Goal: Information Seeking & Learning: Learn about a topic

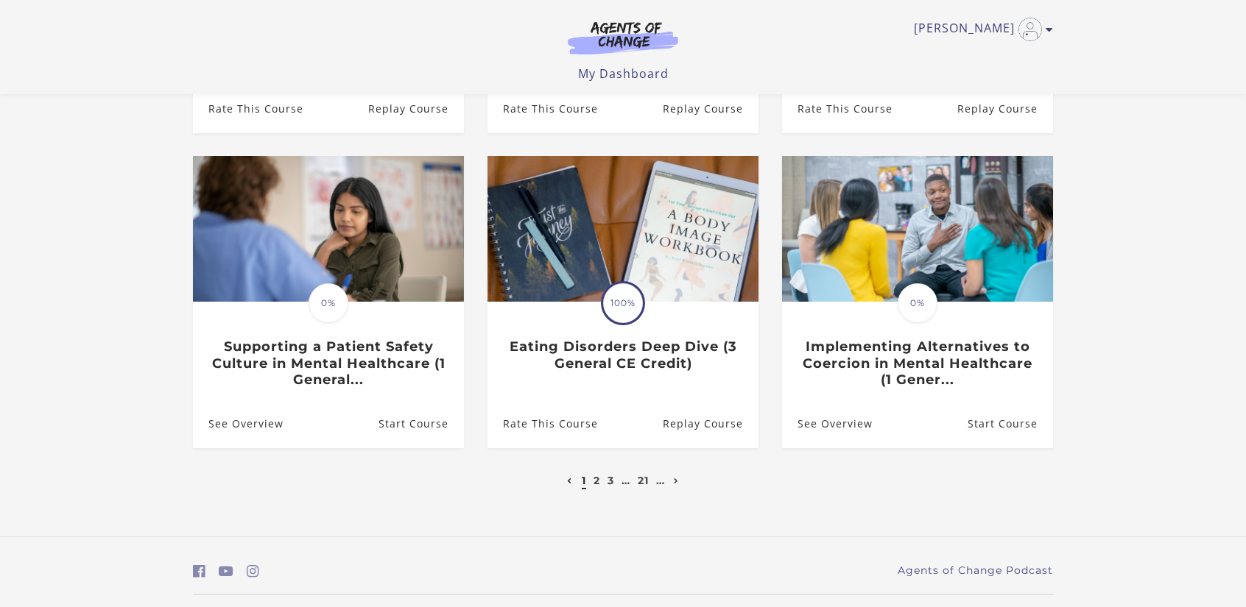
scroll to position [427, 0]
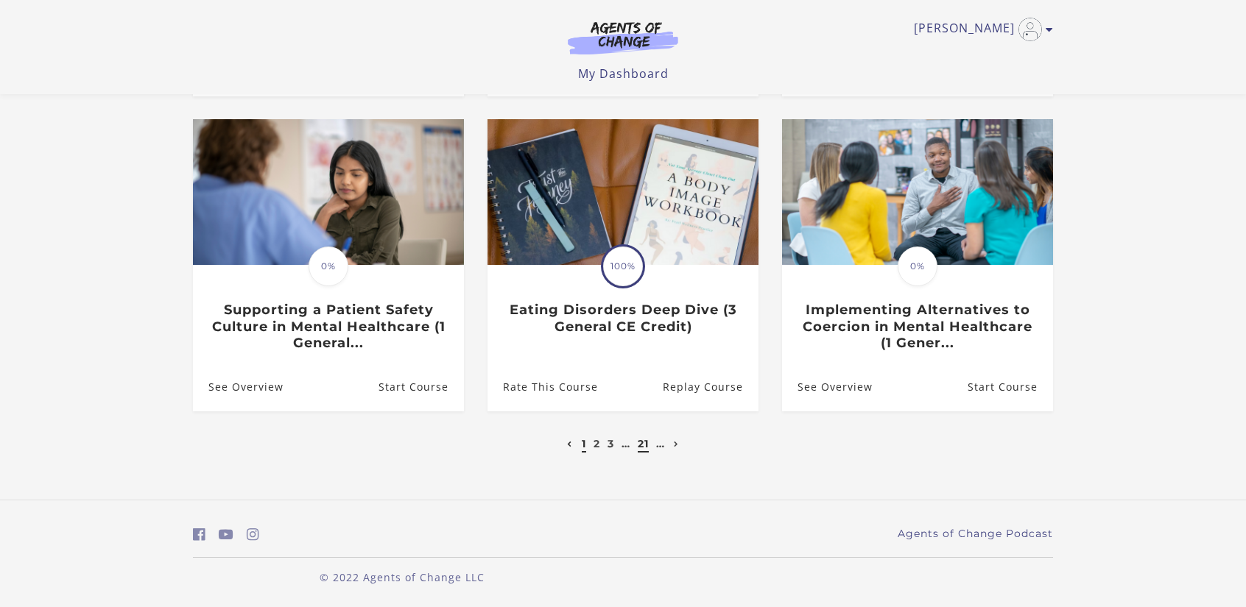
click at [641, 447] on link "21" at bounding box center [643, 443] width 11 height 13
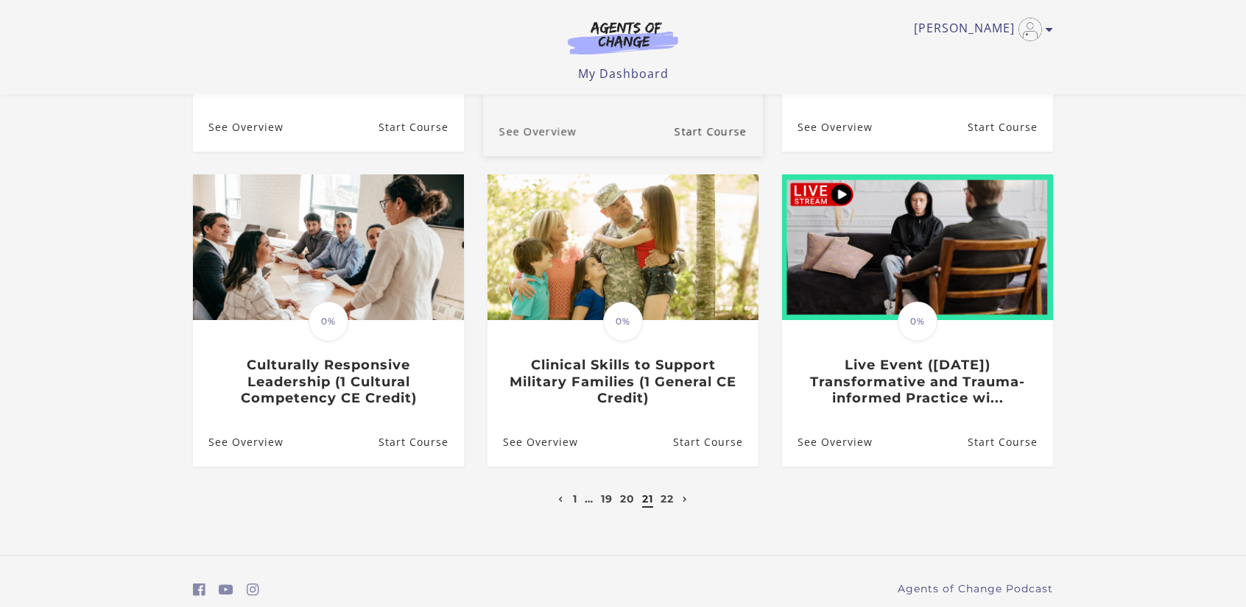
scroll to position [368, 0]
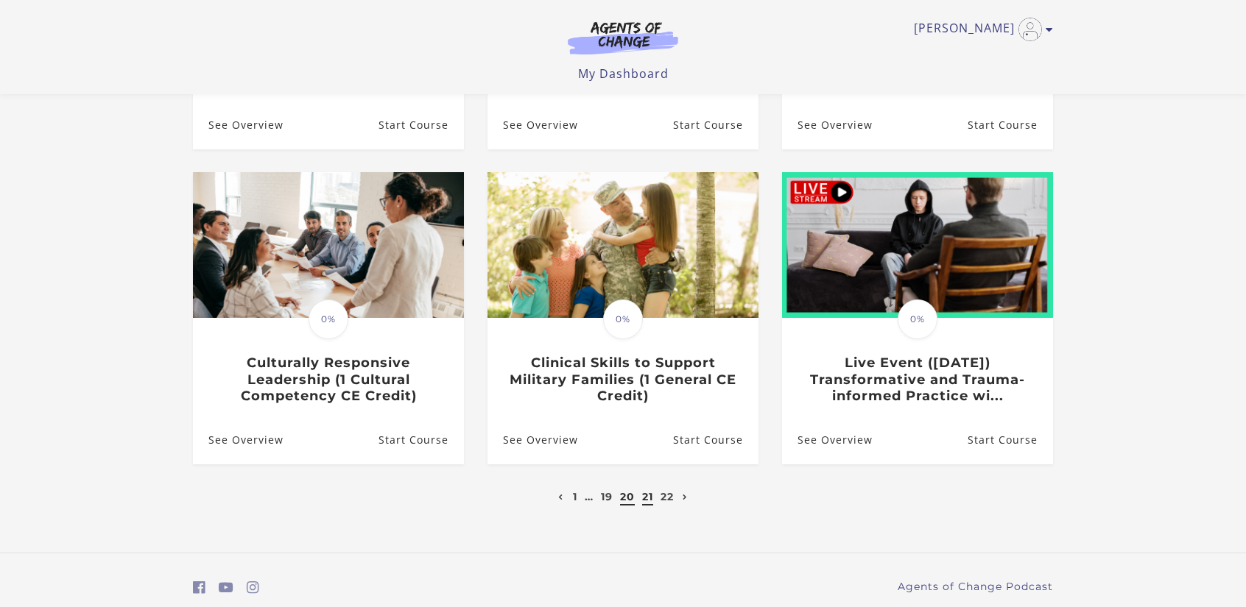
click at [626, 504] on link "20" at bounding box center [627, 496] width 15 height 13
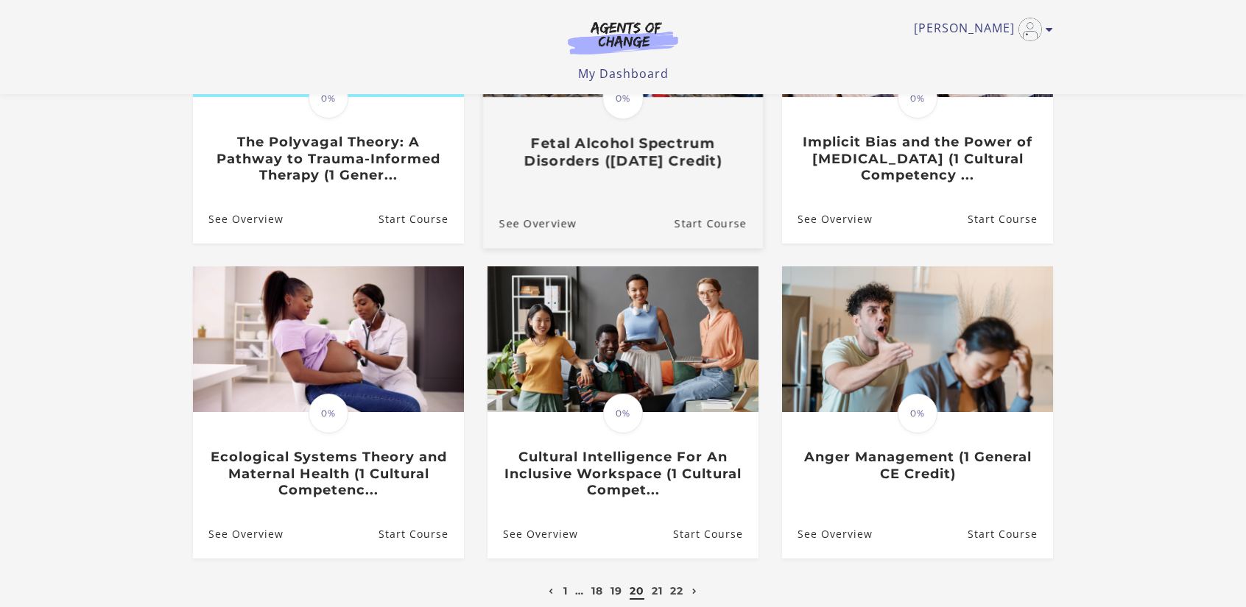
scroll to position [294, 0]
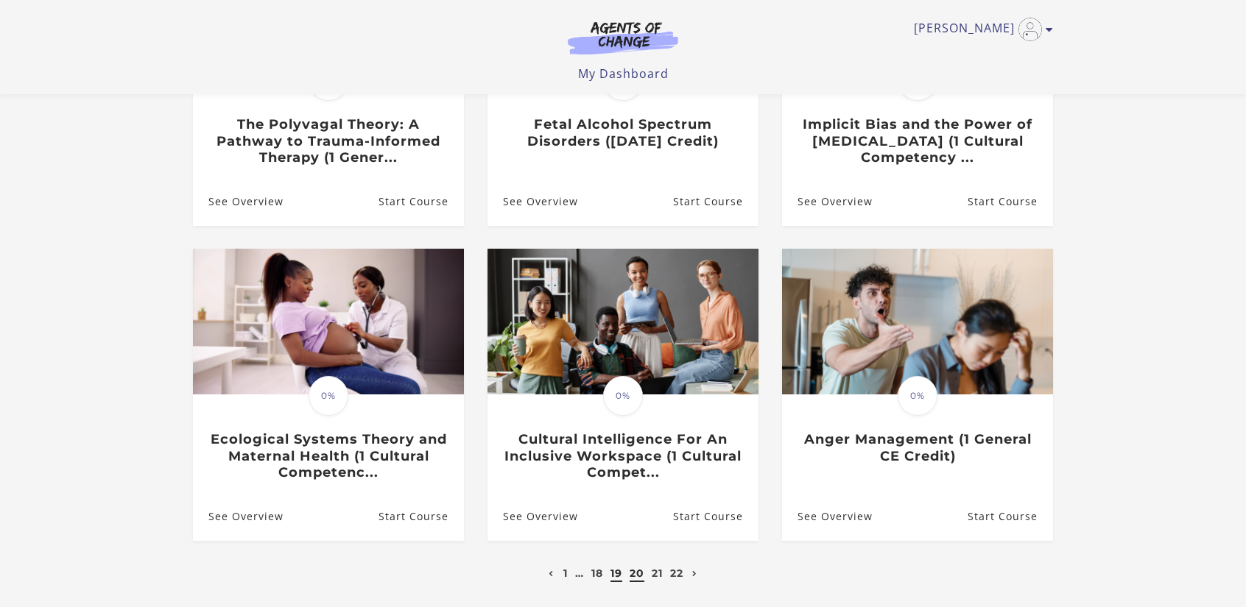
click at [614, 576] on link "19" at bounding box center [616, 573] width 12 height 13
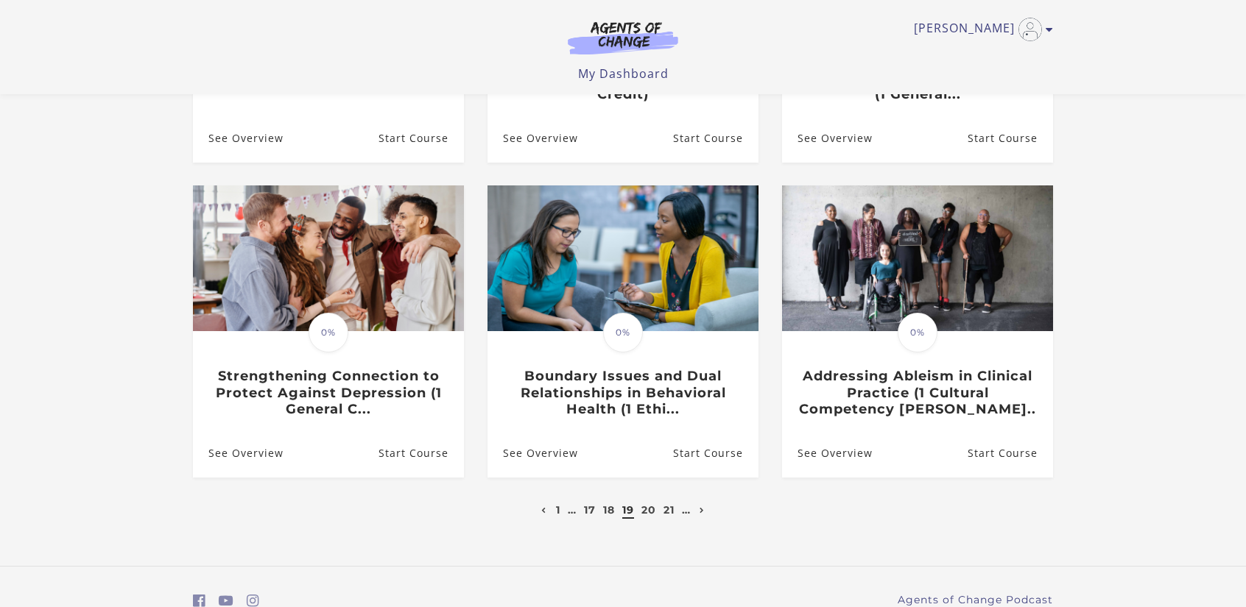
scroll to position [368, 0]
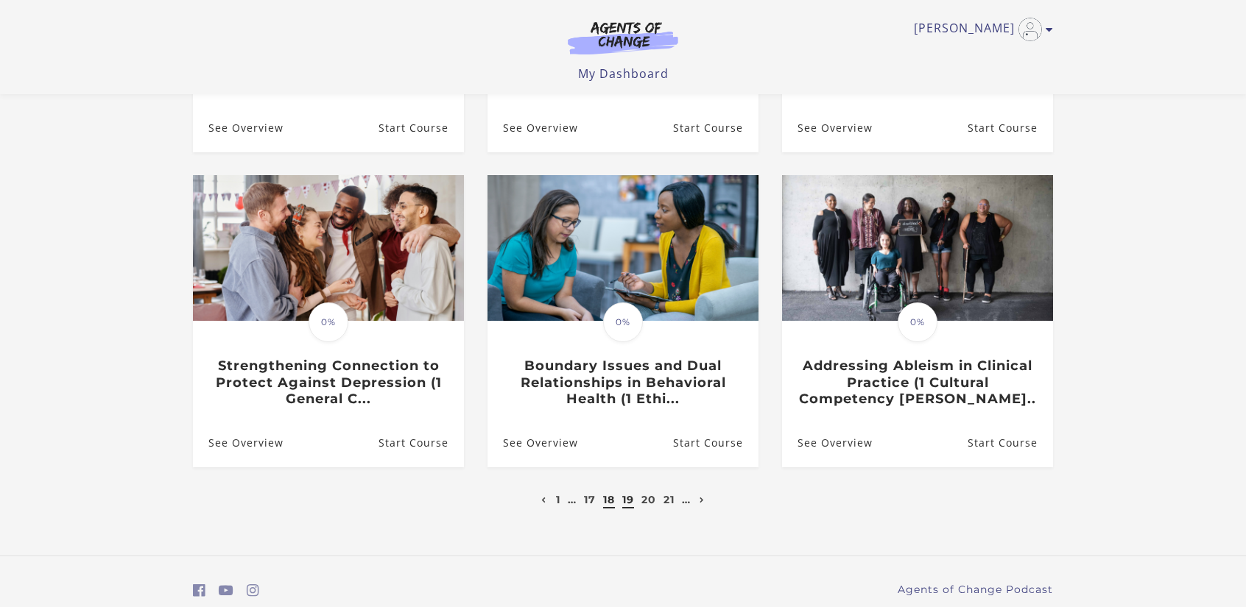
click at [608, 501] on link "18" at bounding box center [609, 499] width 12 height 13
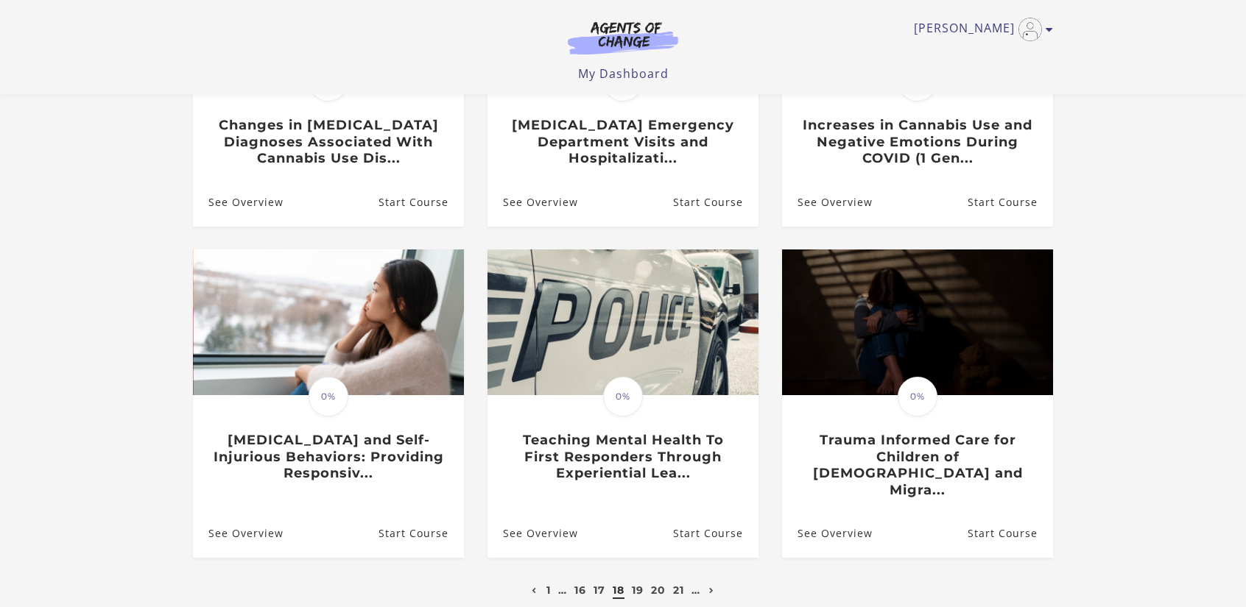
scroll to position [294, 0]
click at [597, 583] on link "17" at bounding box center [599, 589] width 12 height 13
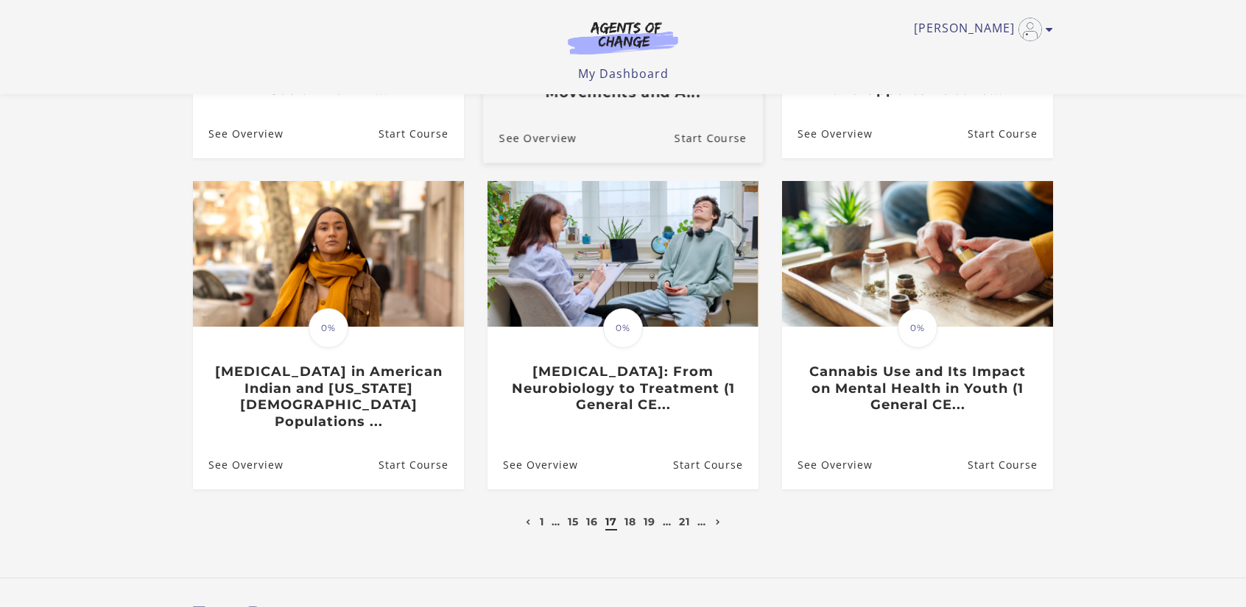
scroll to position [368, 0]
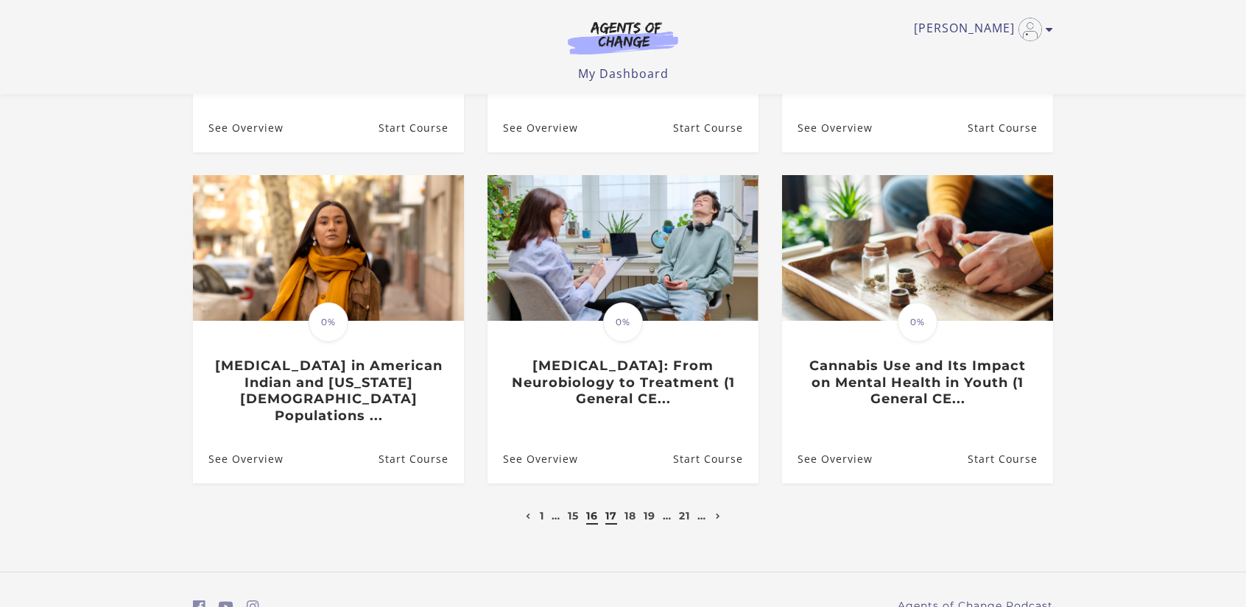
click at [590, 509] on link "16" at bounding box center [592, 515] width 12 height 13
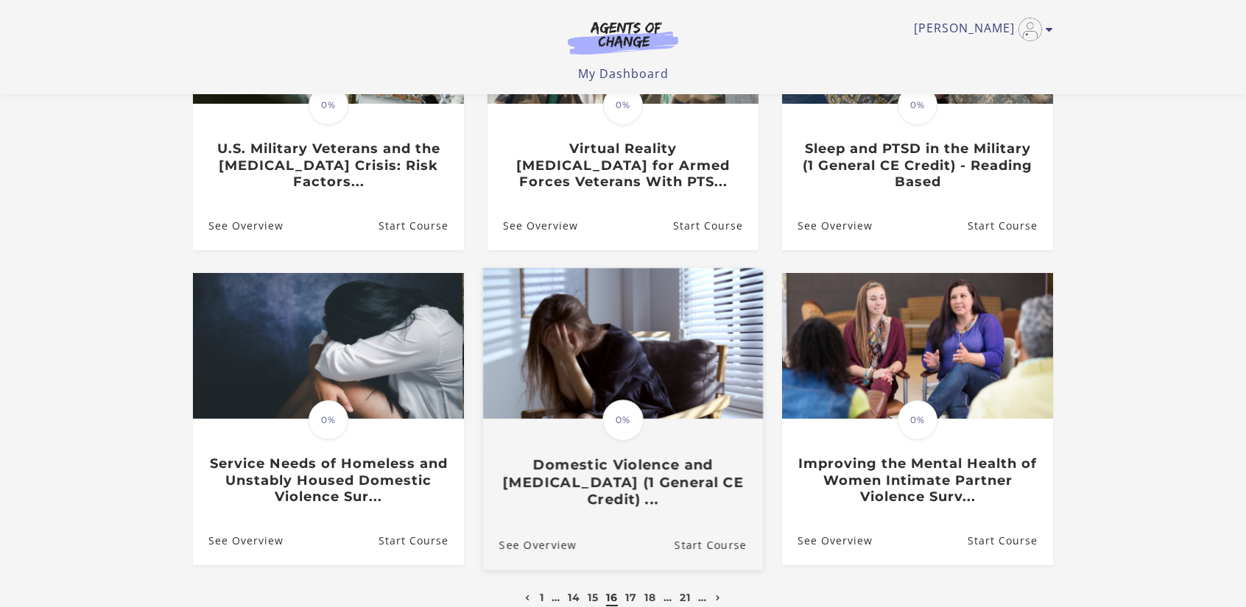
scroll to position [294, 0]
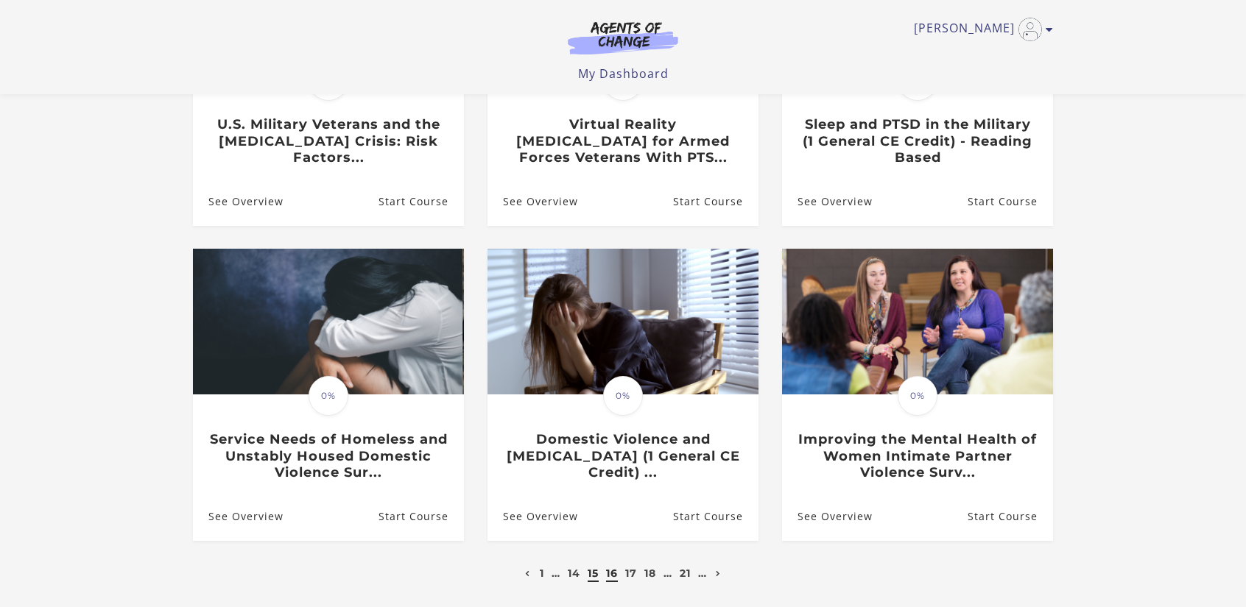
click at [592, 574] on link "15" at bounding box center [593, 573] width 11 height 13
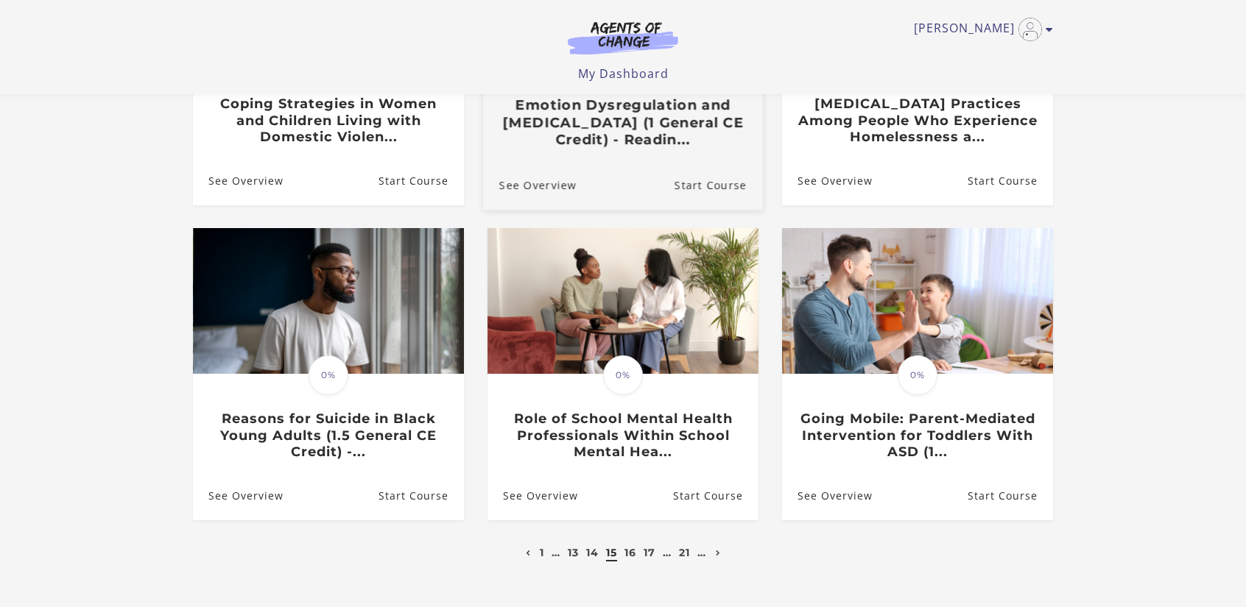
scroll to position [368, 0]
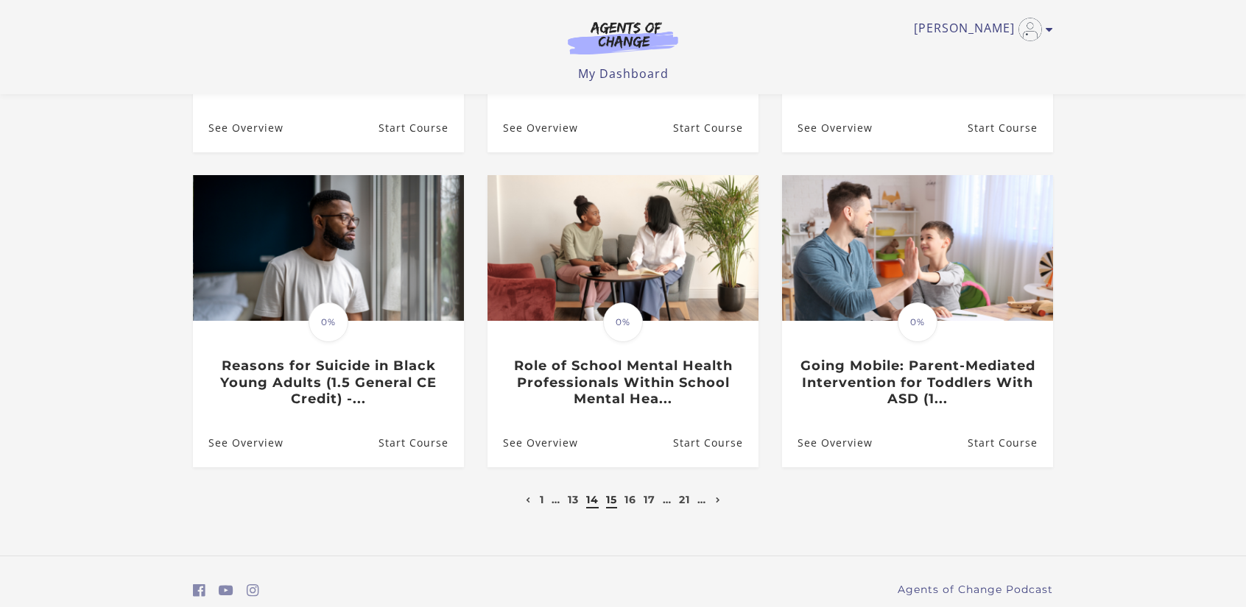
click at [593, 507] on link "14" at bounding box center [592, 499] width 13 height 13
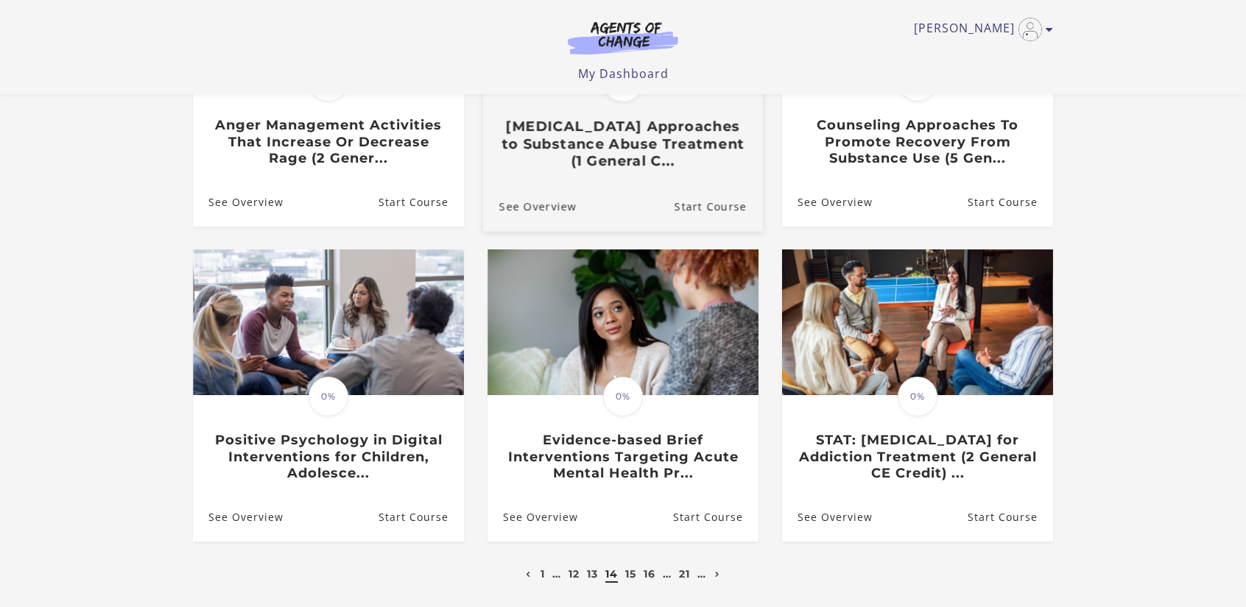
scroll to position [294, 0]
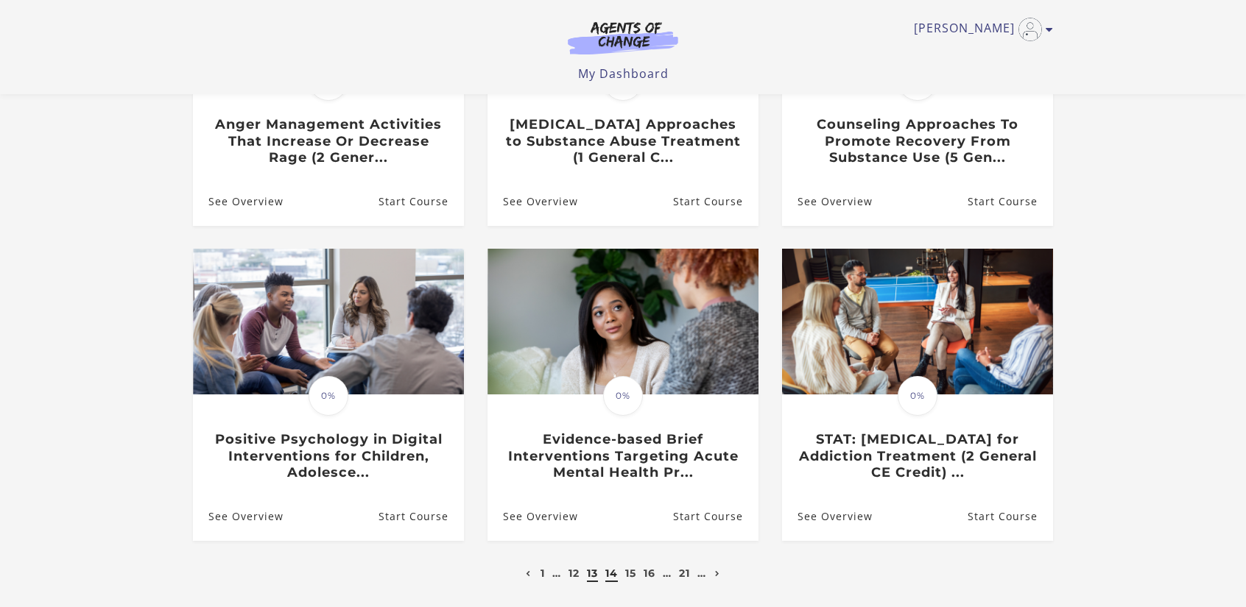
click at [594, 574] on link "13" at bounding box center [592, 573] width 11 height 13
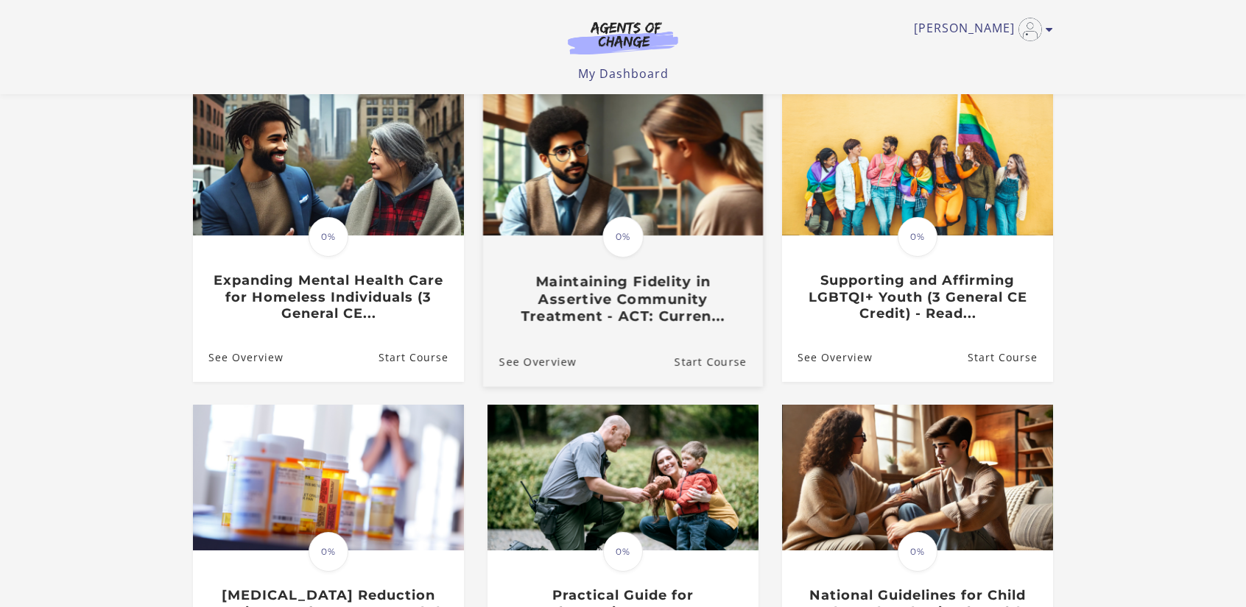
scroll to position [147, 0]
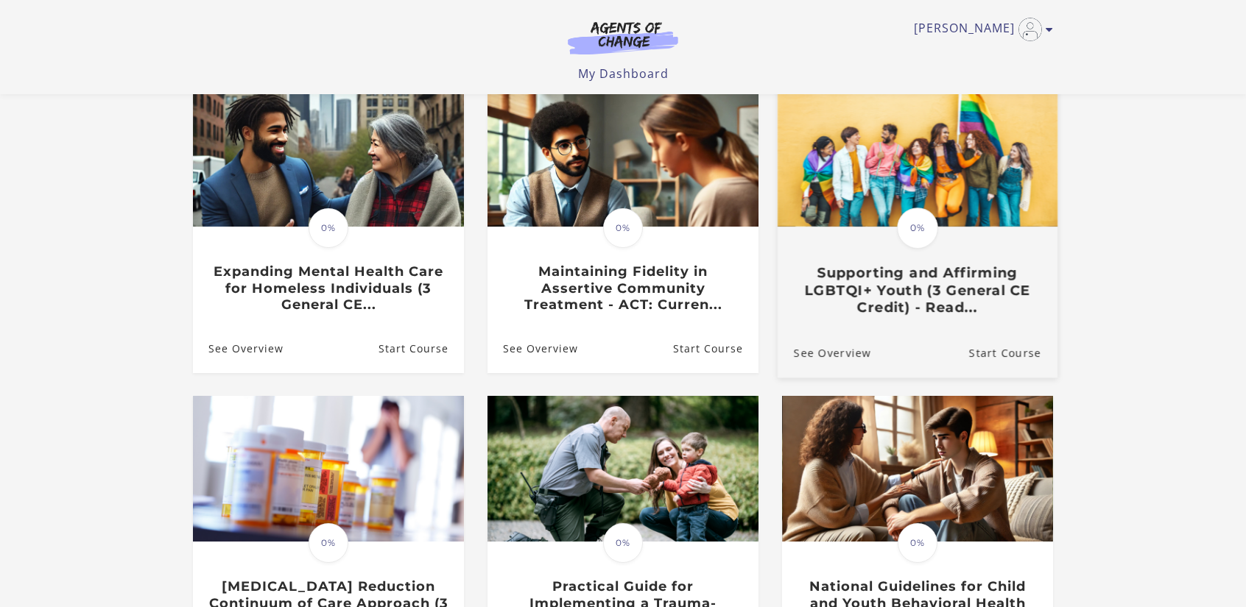
click at [882, 261] on div "Translation missing: en.liquid.partials.dashboard_course_card.progress_descript…" at bounding box center [917, 272] width 280 height 88
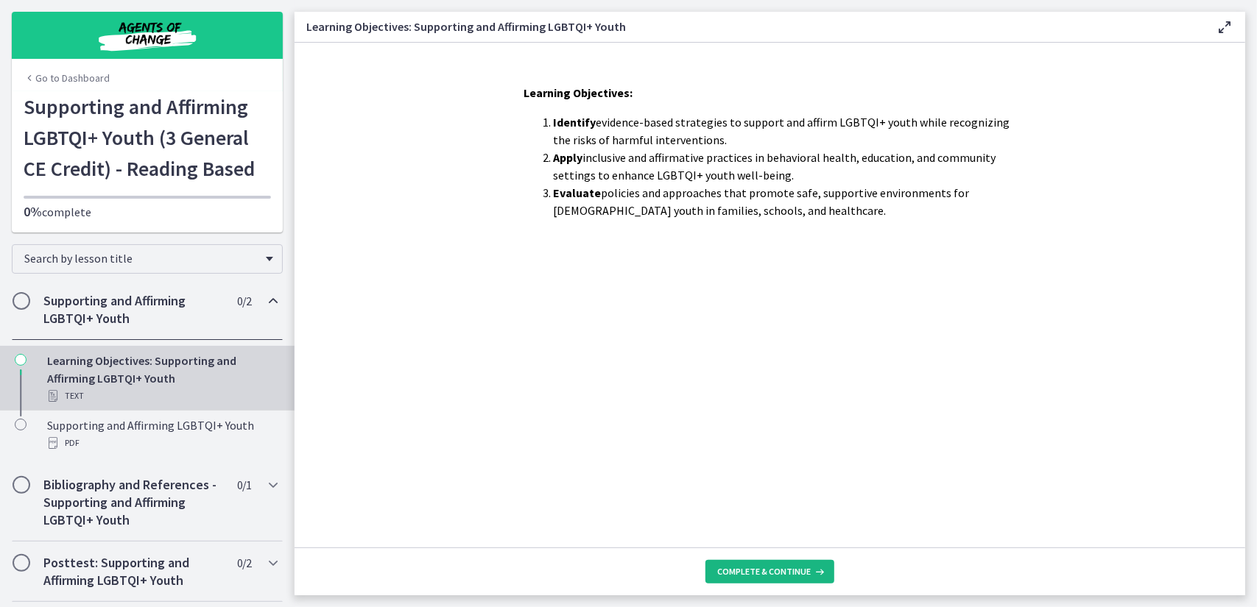
click at [779, 570] on span "Complete & continue" at bounding box center [764, 572] width 94 height 12
